Goal: Information Seeking & Learning: Learn about a topic

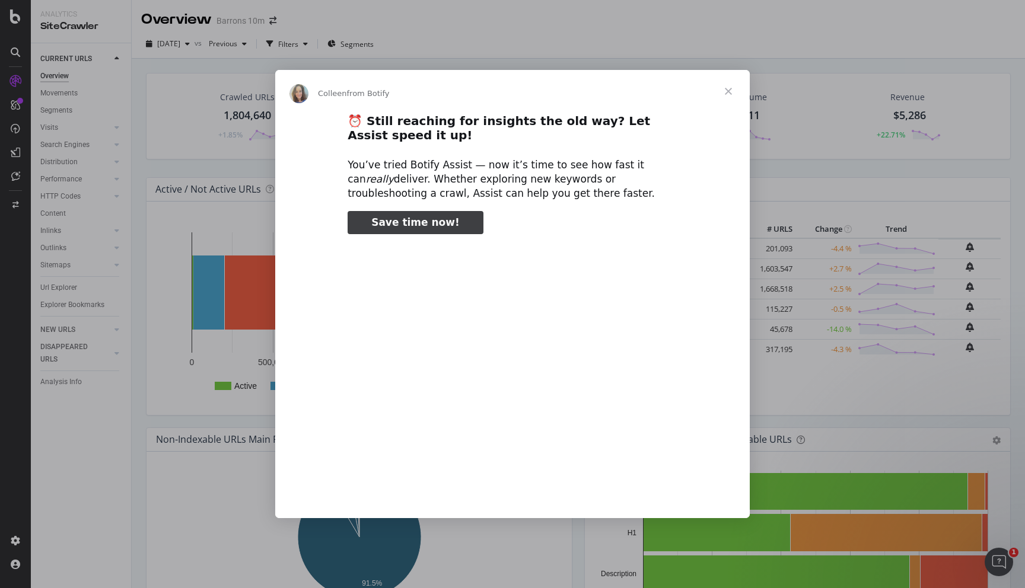
type input "74899"
click at [730, 90] on span "Close" at bounding box center [728, 91] width 43 height 43
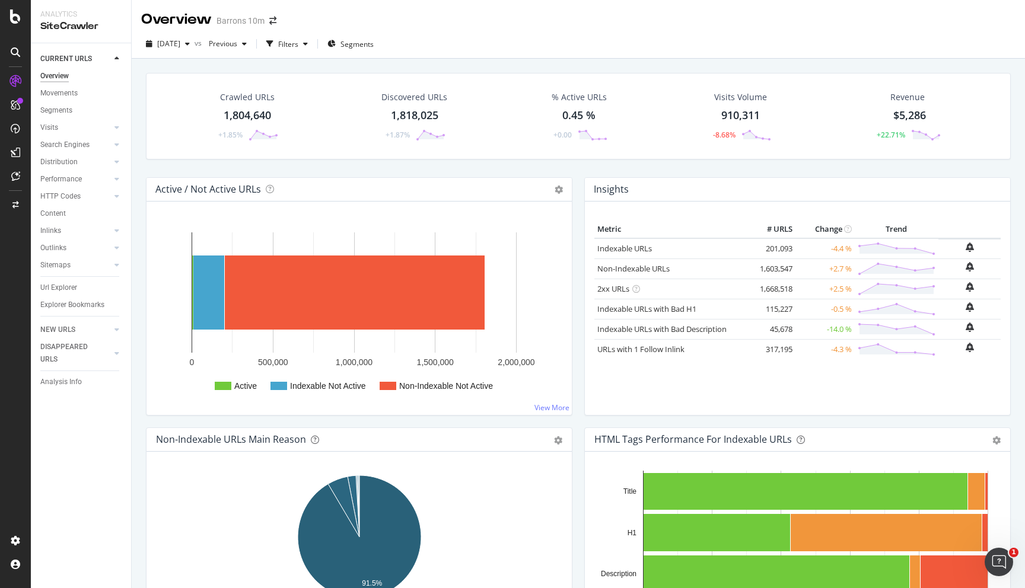
click at [249, 23] on div "Barrons 10m" at bounding box center [240, 21] width 48 height 12
click at [278, 22] on span at bounding box center [273, 21] width 17 height 8
click at [275, 22] on icon "arrow-right-arrow-left" at bounding box center [272, 21] width 7 height 8
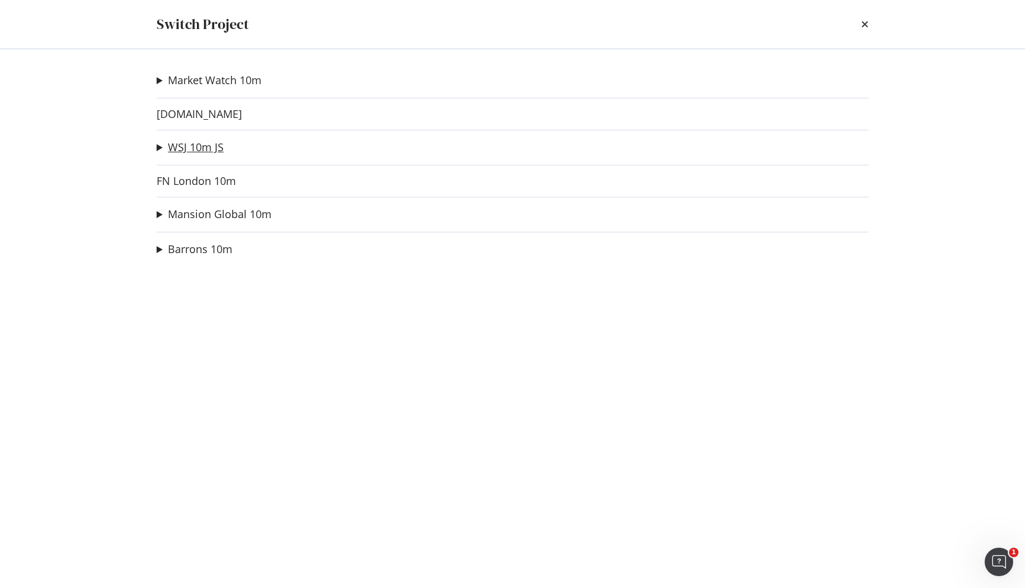
click at [193, 152] on link "WSJ 10m JS" at bounding box center [196, 147] width 56 height 12
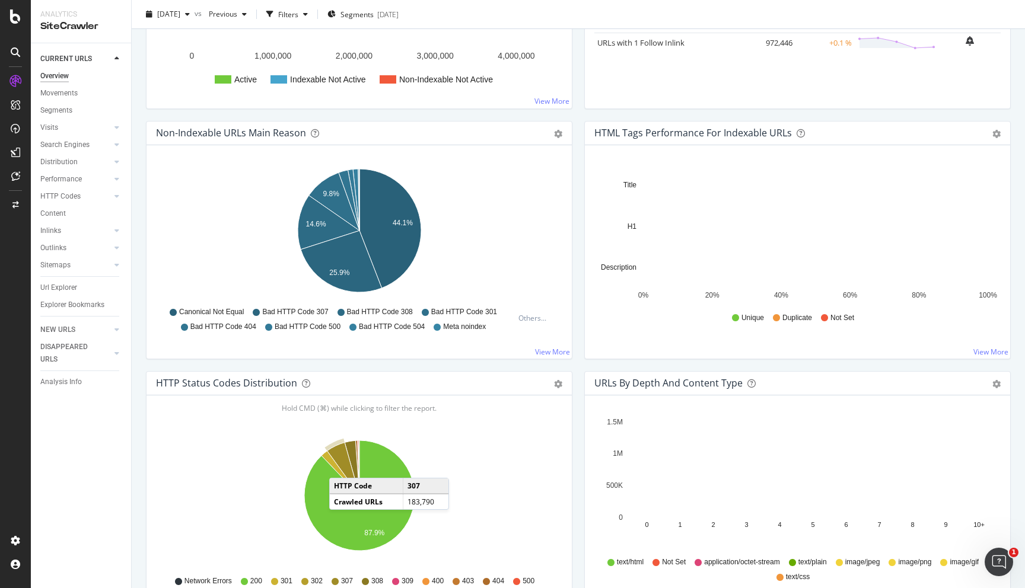
scroll to position [355, 0]
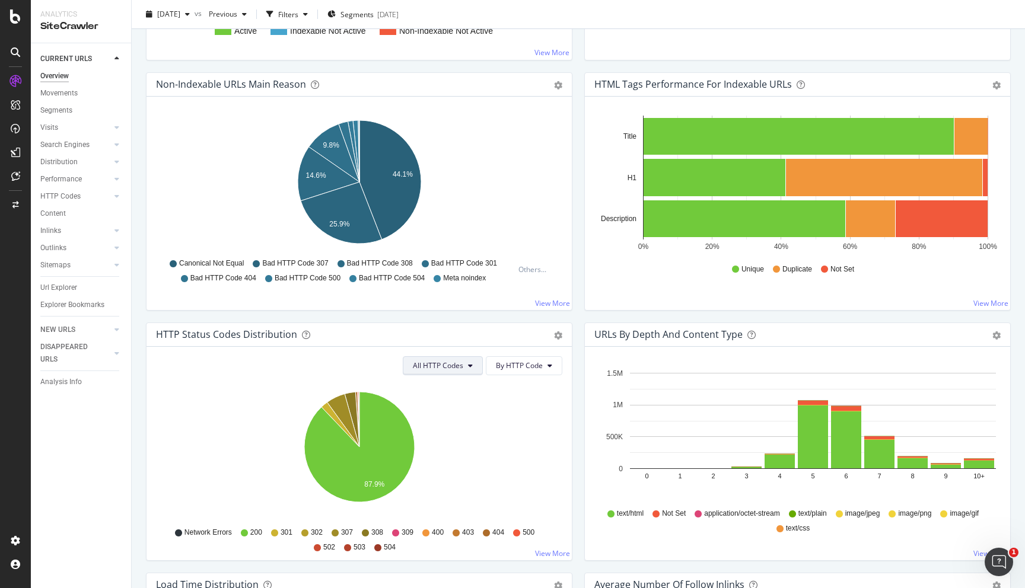
click at [474, 366] on button "All HTTP Codes" at bounding box center [443, 365] width 80 height 19
click at [531, 533] on span "500" at bounding box center [529, 533] width 12 height 10
click at [514, 532] on icon at bounding box center [516, 533] width 7 height 7
click at [517, 533] on icon at bounding box center [516, 533] width 7 height 7
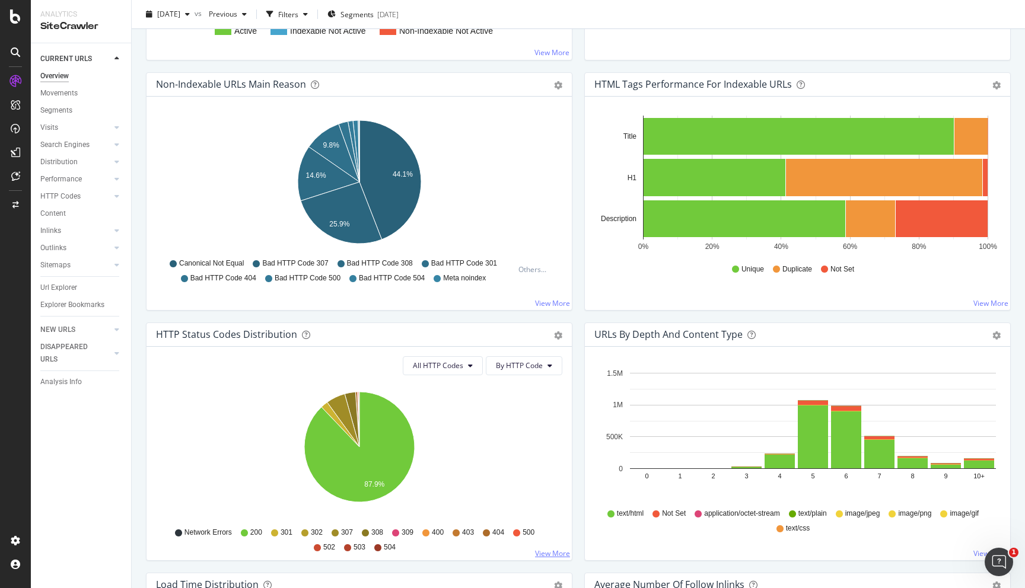
click at [548, 556] on link "View More" at bounding box center [552, 554] width 35 height 10
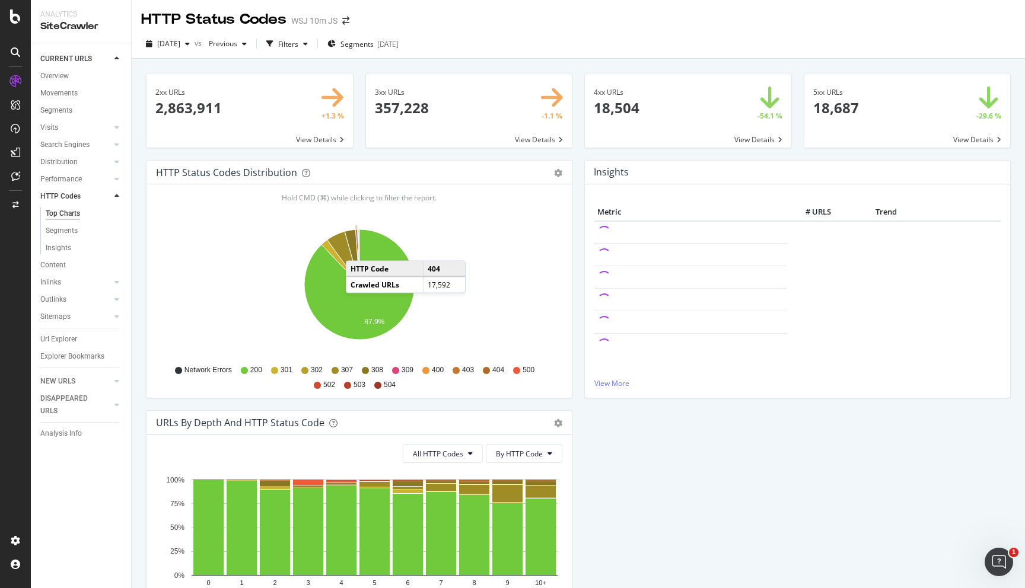
click at [358, 249] on icon "A chart." at bounding box center [357, 257] width 4 height 55
